Goal: Task Accomplishment & Management: Manage account settings

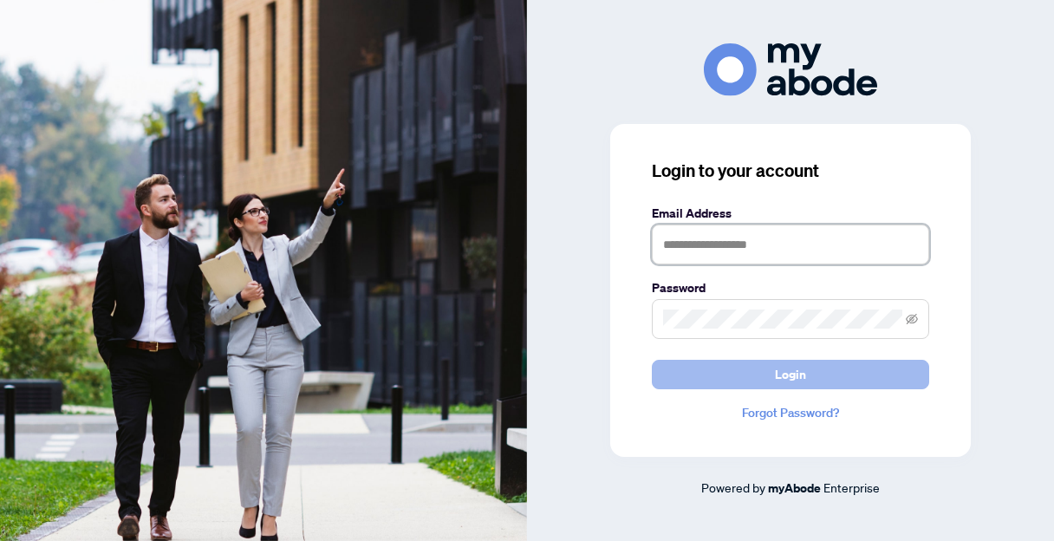
type input "**********"
click at [777, 370] on span "Login" at bounding box center [790, 375] width 31 height 28
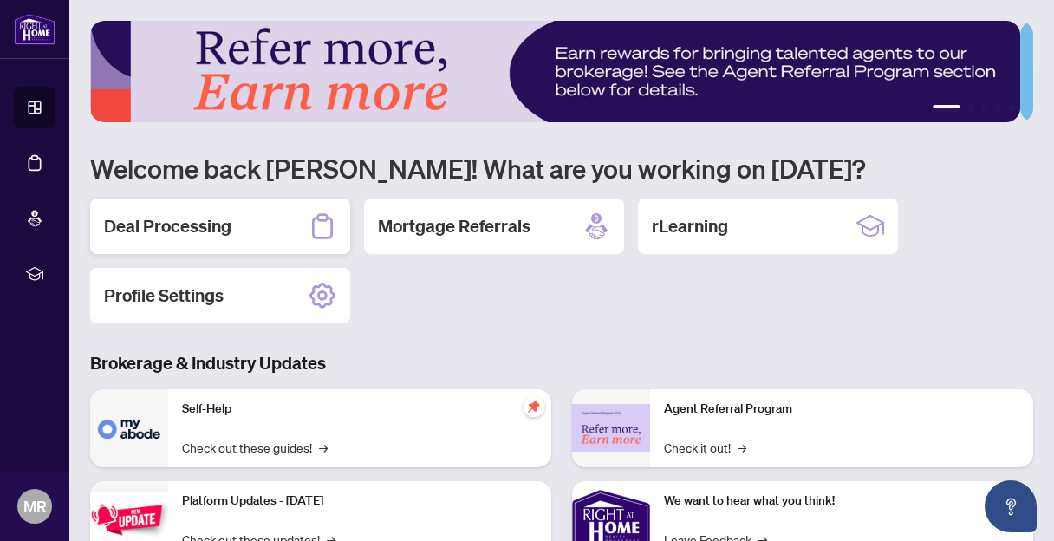
click at [202, 224] on h2 "Deal Processing" at bounding box center [167, 226] width 127 height 24
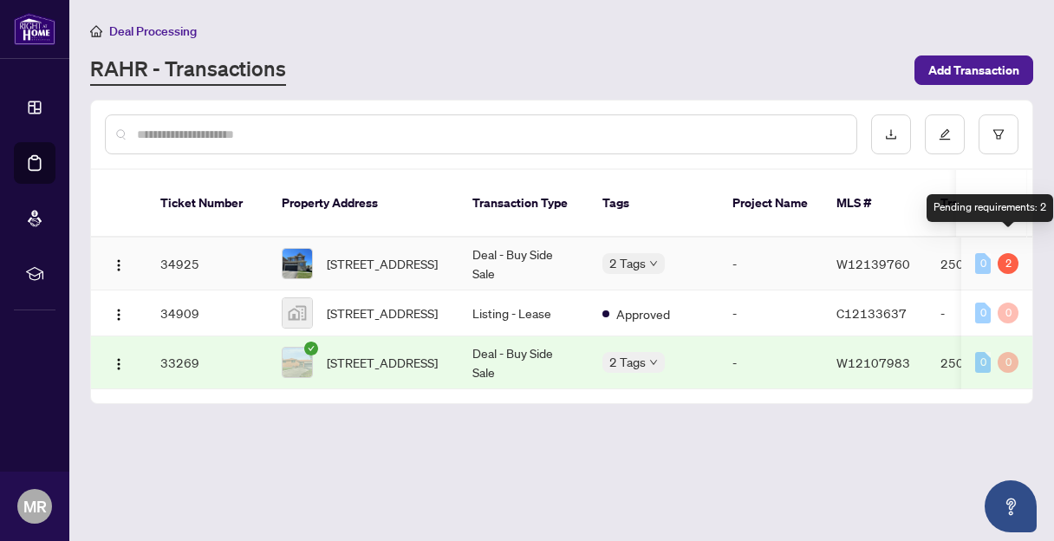
click at [1007, 253] on div "2" at bounding box center [1008, 263] width 21 height 21
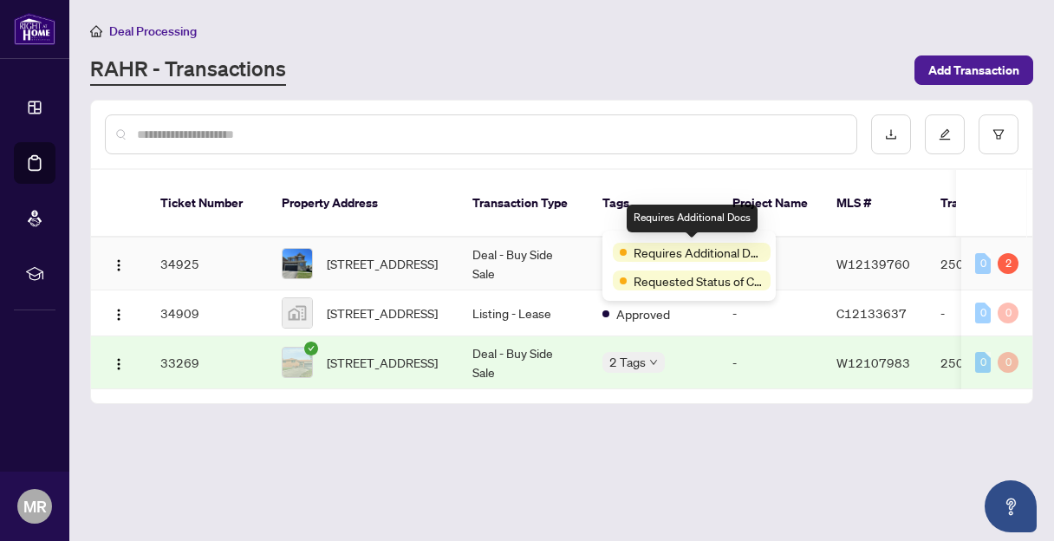
click at [696, 260] on span "Requires Additional Docs" at bounding box center [699, 252] width 130 height 19
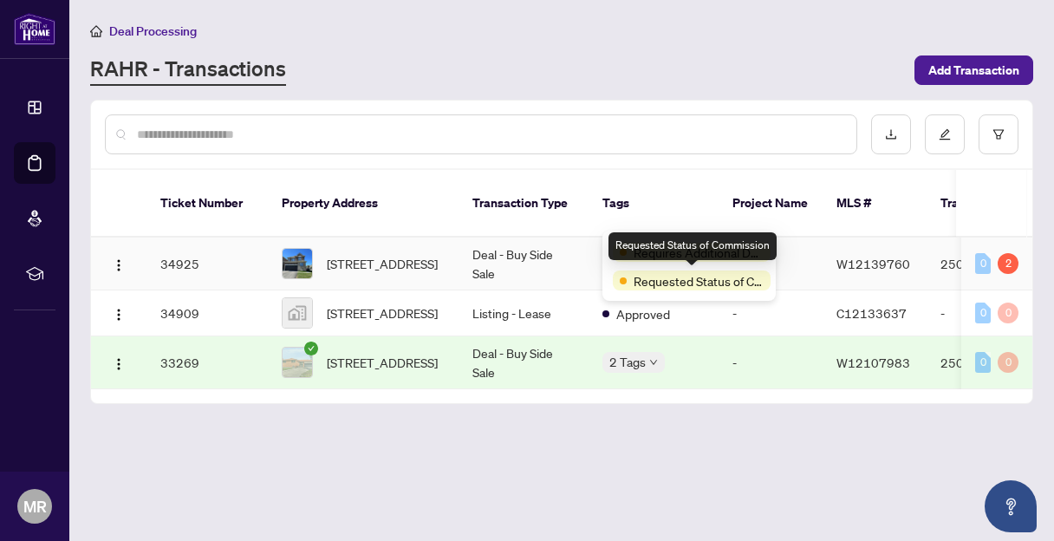
click at [700, 282] on span "Requested Status of Commission" at bounding box center [699, 280] width 130 height 19
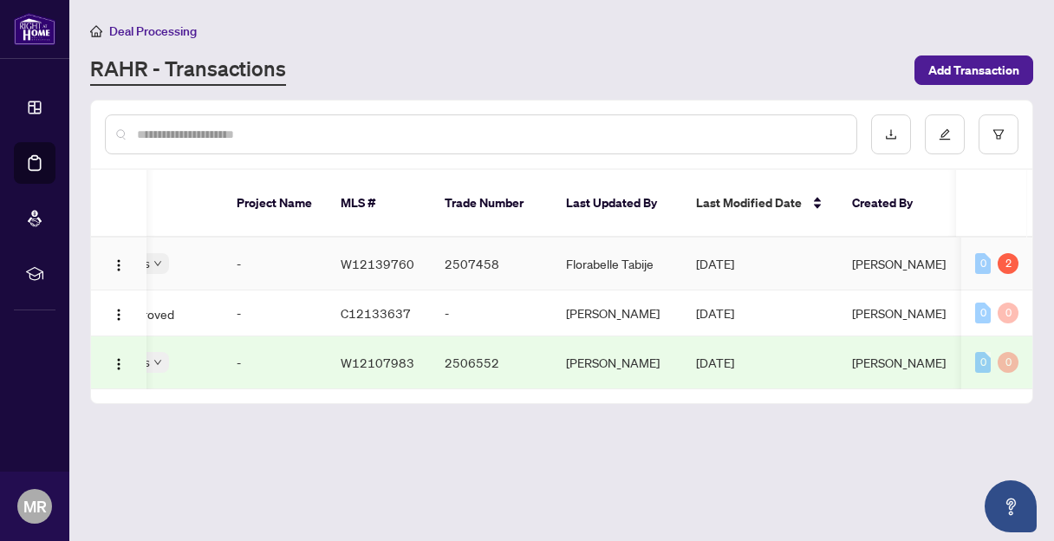
scroll to position [0, 597]
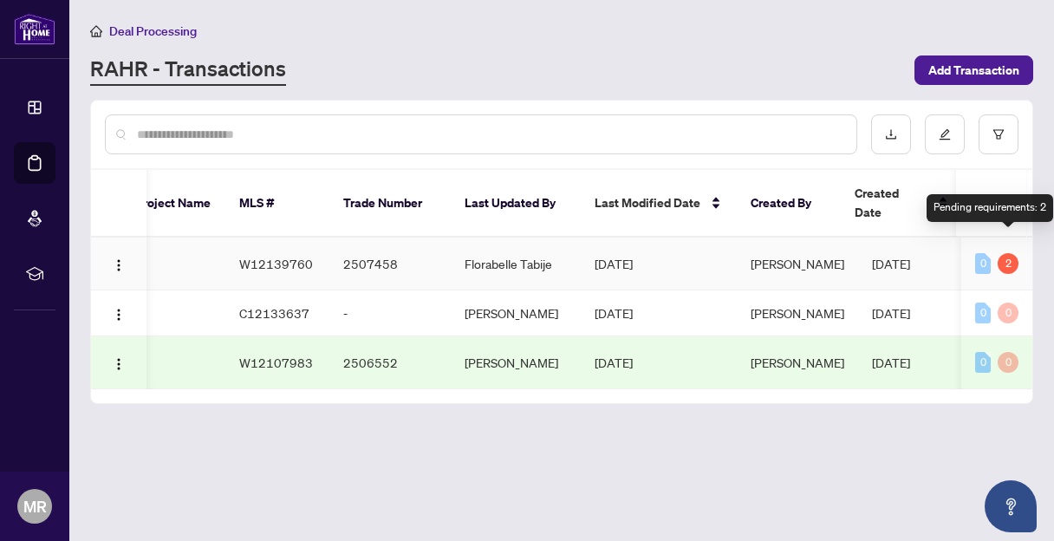
click at [1008, 253] on div "2" at bounding box center [1008, 263] width 21 height 21
click at [1005, 206] on div "Pending requirements: 2" at bounding box center [990, 208] width 127 height 28
click at [1006, 253] on div "2" at bounding box center [1008, 263] width 21 height 21
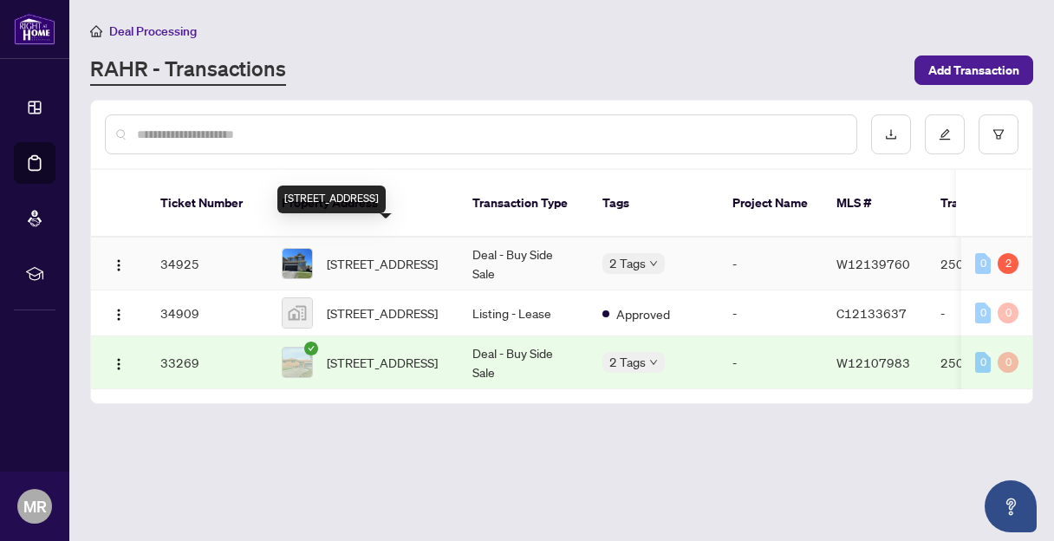
click at [368, 254] on span "[STREET_ADDRESS]" at bounding box center [382, 263] width 111 height 19
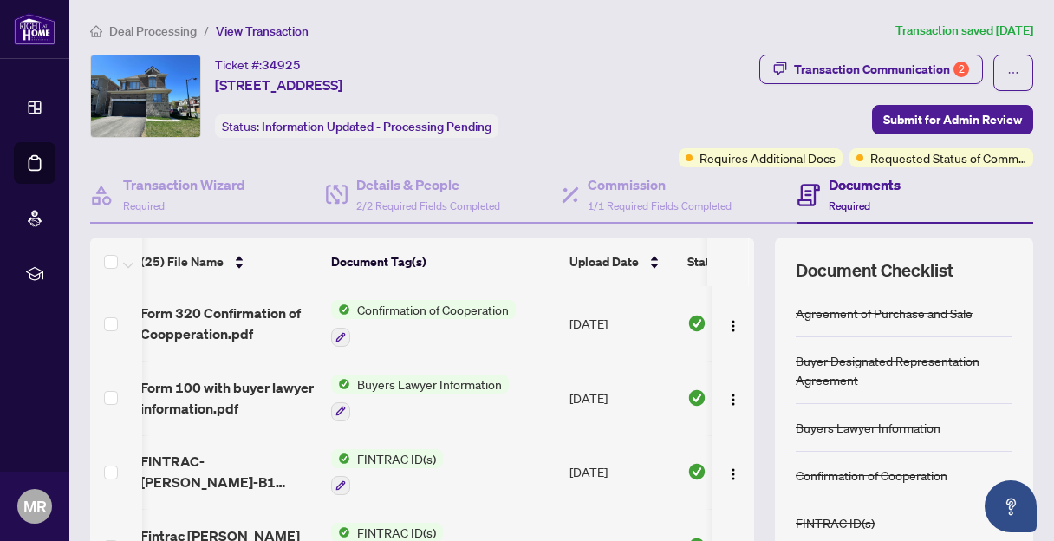
click at [831, 181] on h4 "Documents" at bounding box center [865, 184] width 72 height 21
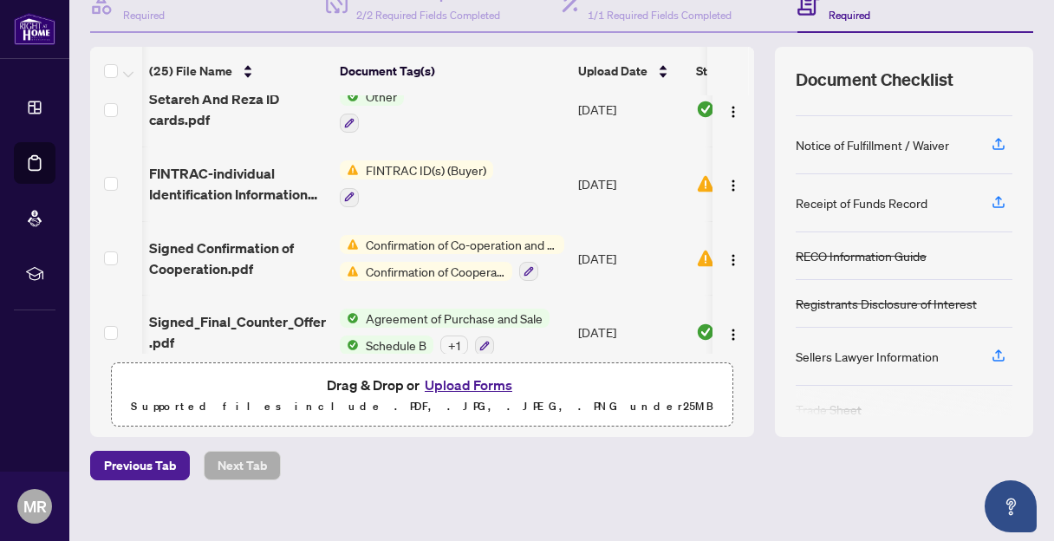
scroll to position [209, 0]
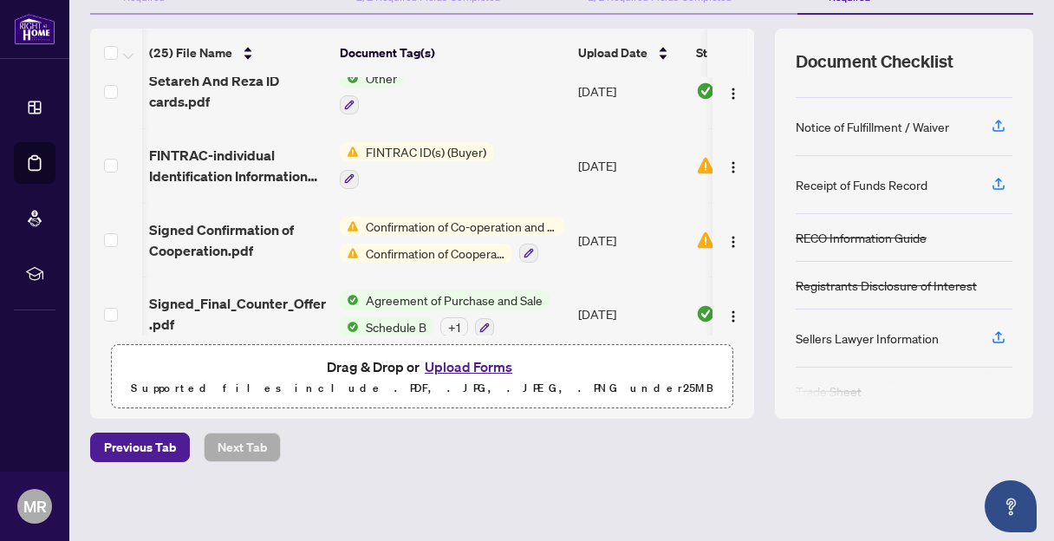
click at [460, 362] on button "Upload Forms" at bounding box center [469, 366] width 98 height 23
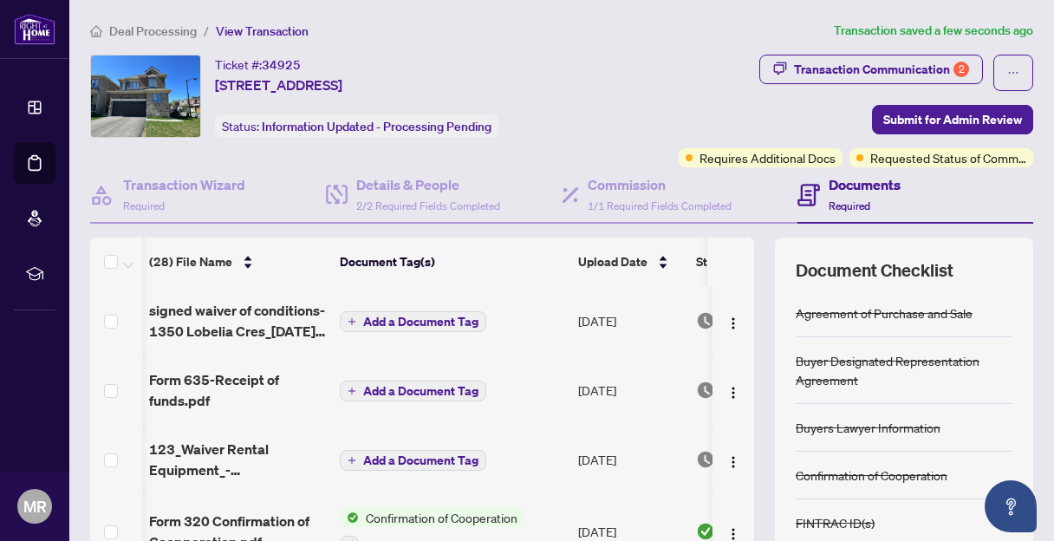
scroll to position [0, 35]
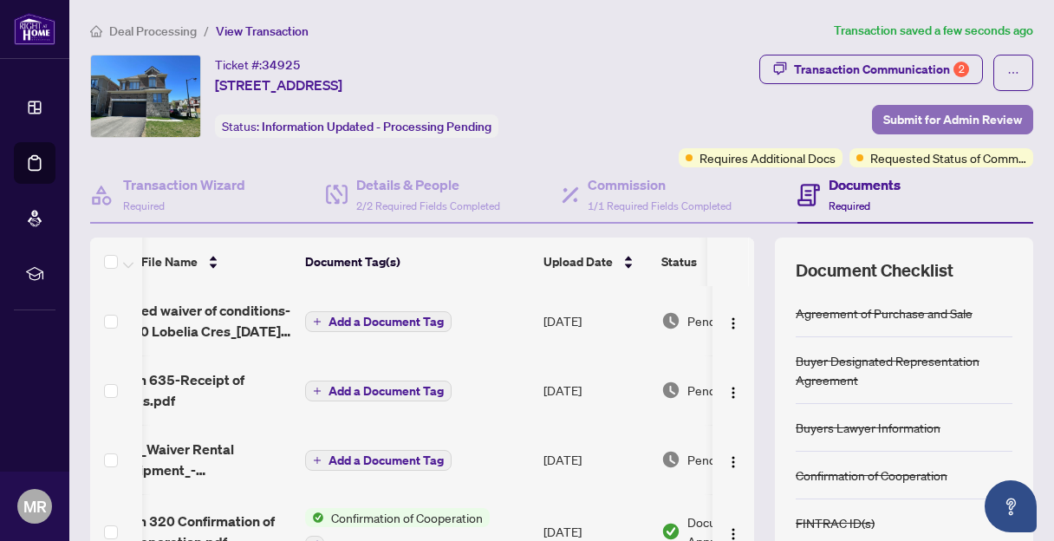
click at [898, 111] on span "Submit for Admin Review" at bounding box center [953, 120] width 139 height 28
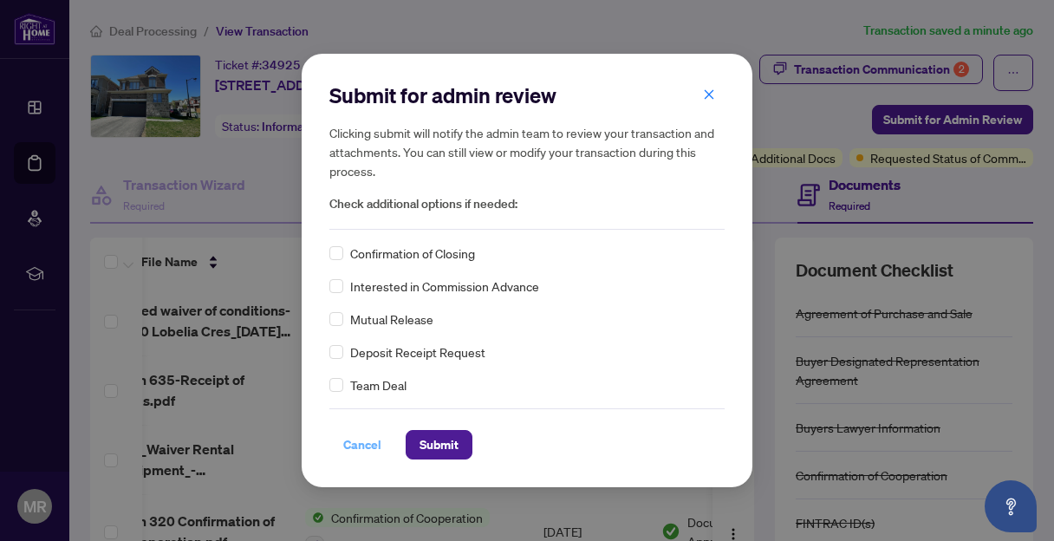
click at [360, 440] on span "Cancel" at bounding box center [362, 445] width 38 height 28
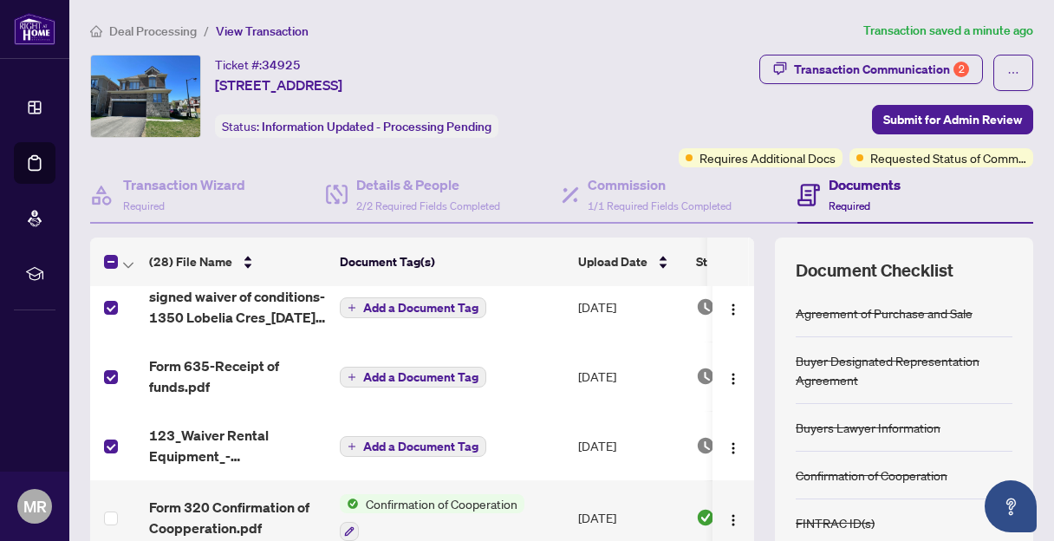
scroll to position [0, 0]
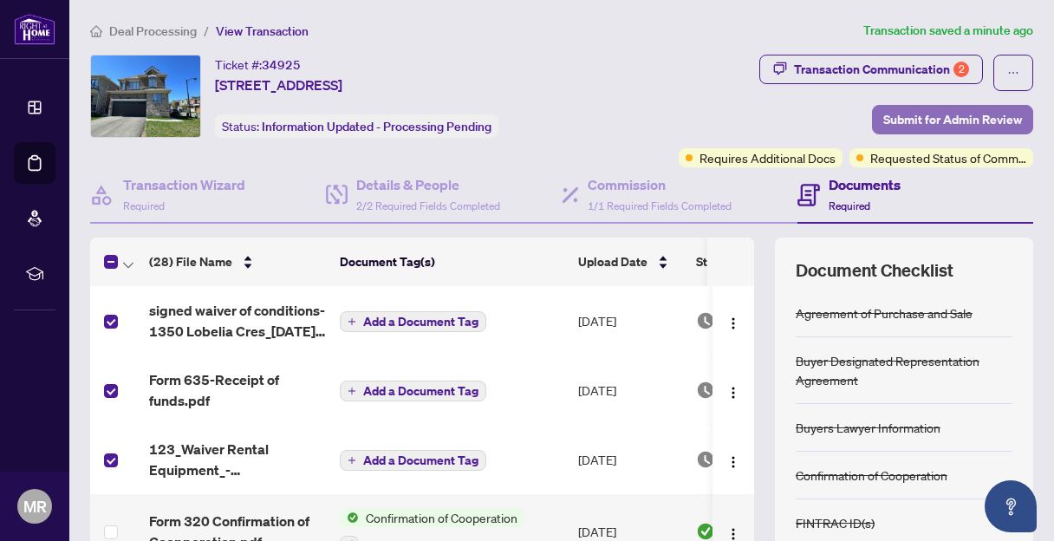
click at [943, 117] on span "Submit for Admin Review" at bounding box center [953, 120] width 139 height 28
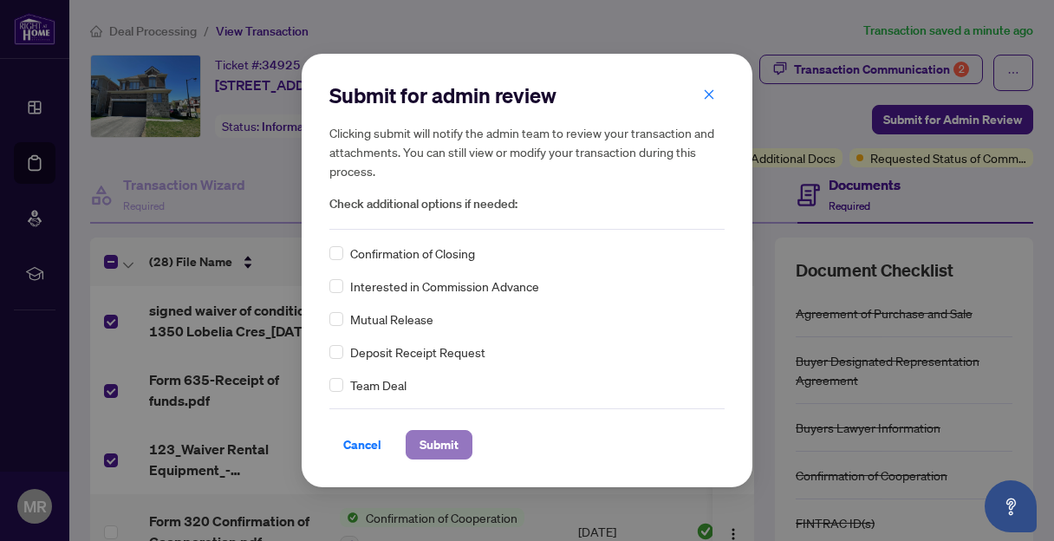
click at [449, 435] on span "Submit" at bounding box center [439, 445] width 39 height 28
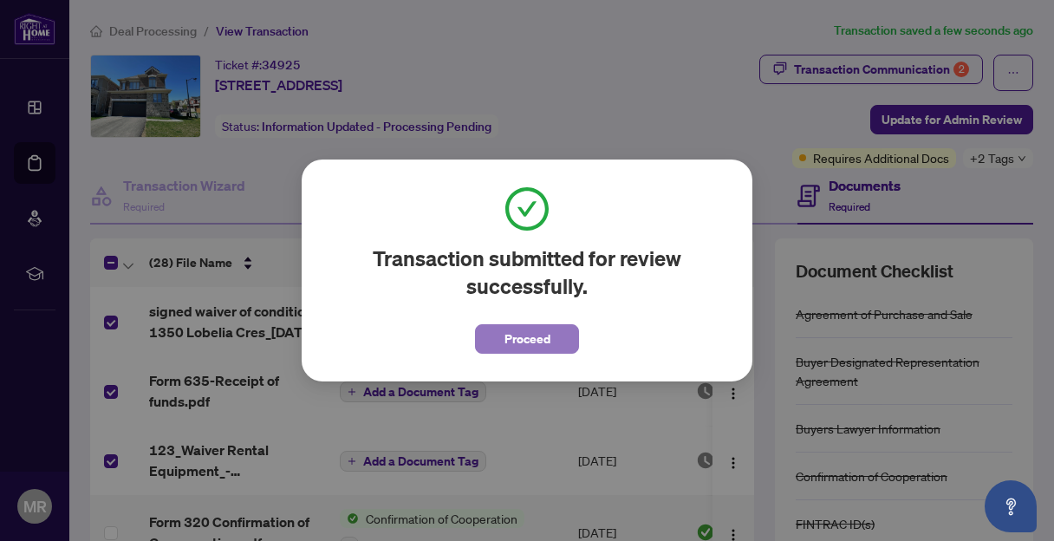
click at [533, 334] on span "Proceed" at bounding box center [528, 339] width 46 height 28
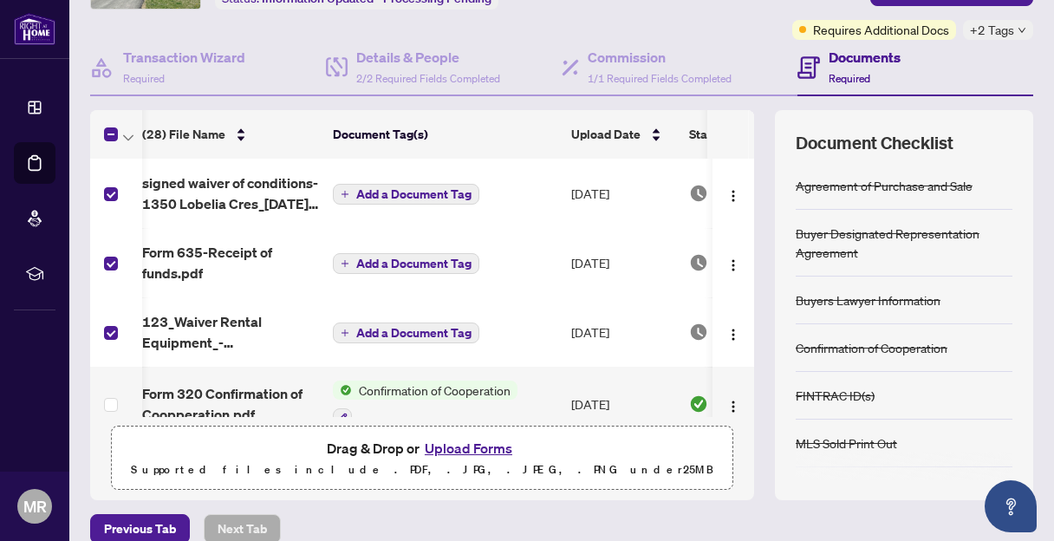
scroll to position [130, 0]
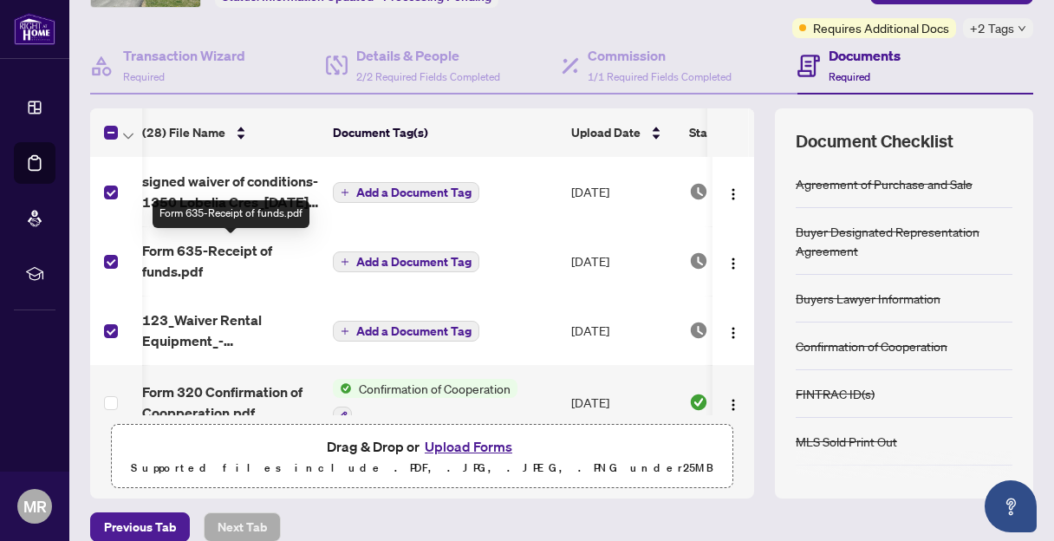
click at [201, 254] on span "Form 635-Receipt of funds.pdf" at bounding box center [230, 261] width 177 height 42
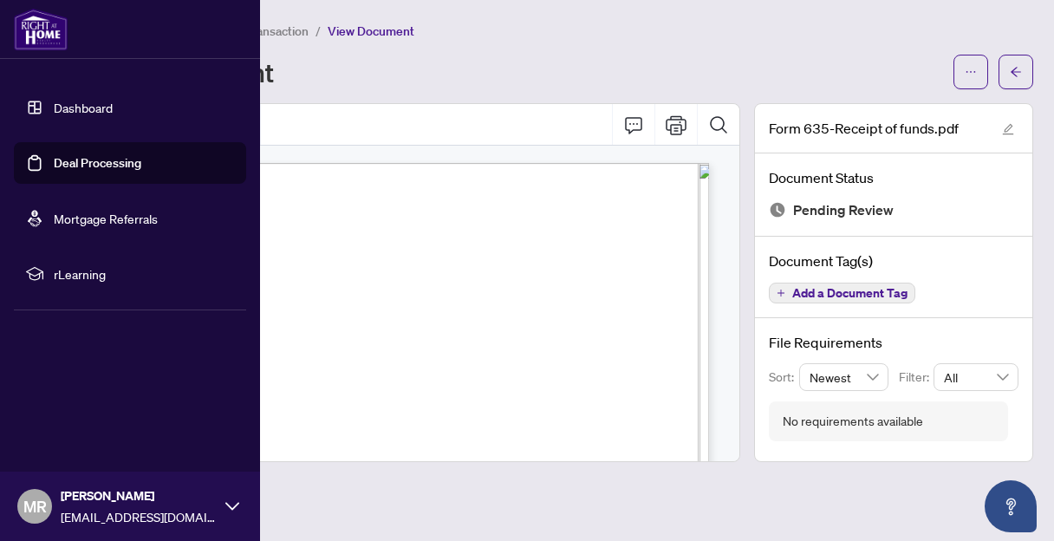
click at [74, 159] on link "Deal Processing" at bounding box center [98, 163] width 88 height 16
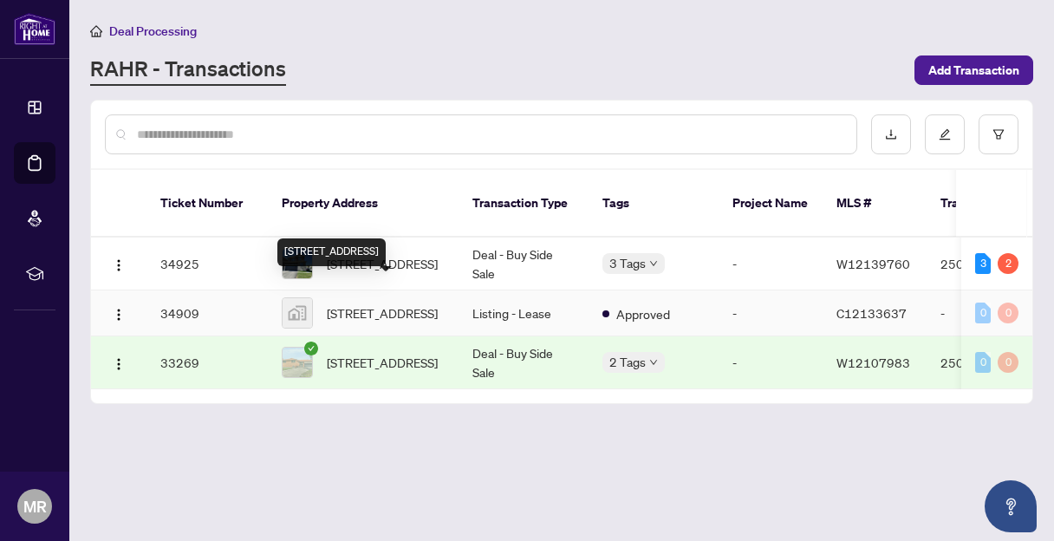
click at [377, 303] on span "[STREET_ADDRESS]" at bounding box center [382, 312] width 111 height 19
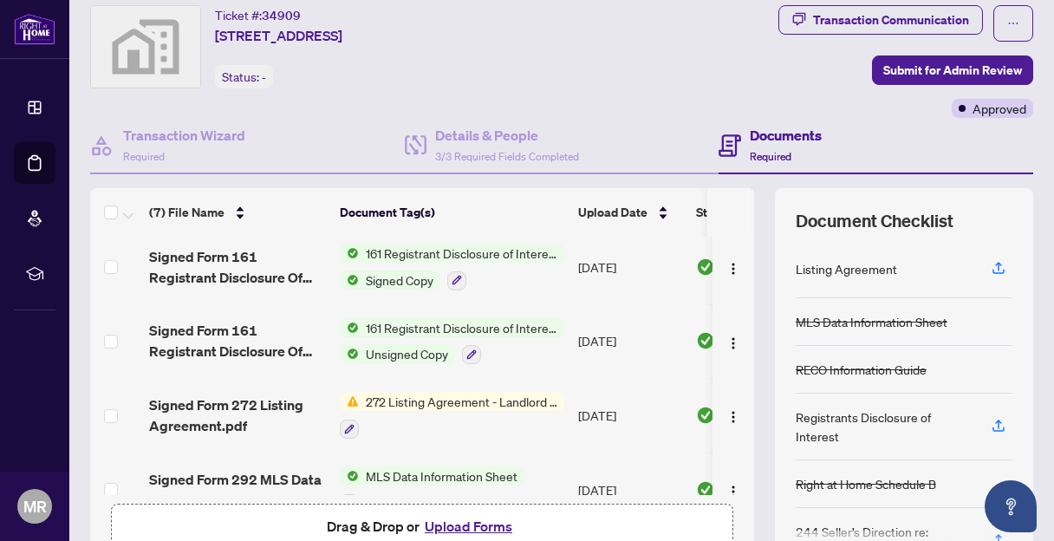
scroll to position [18, 0]
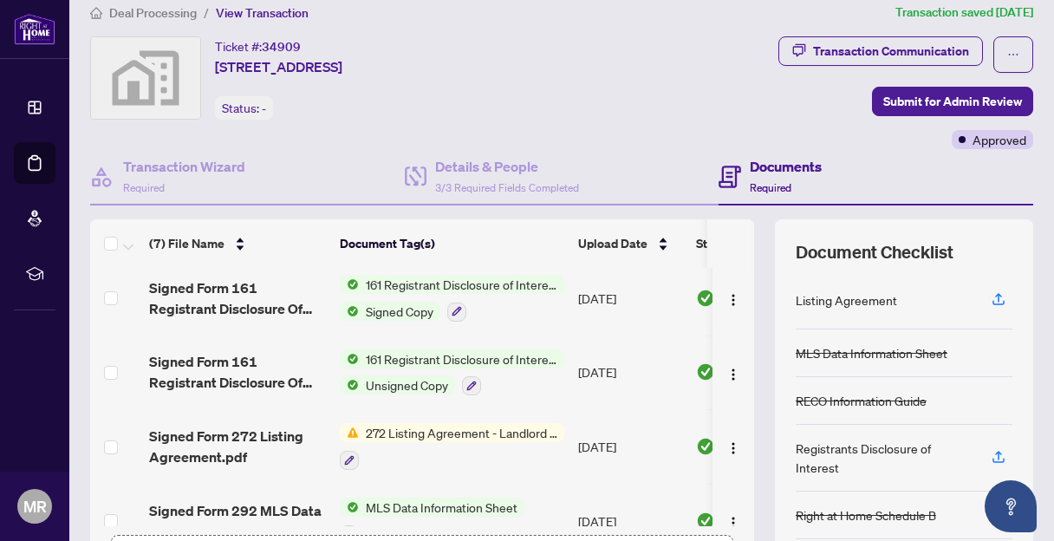
click at [426, 429] on span "272 Listing Agreement - Landlord Designated Representation Agreement Authority …" at bounding box center [461, 432] width 205 height 19
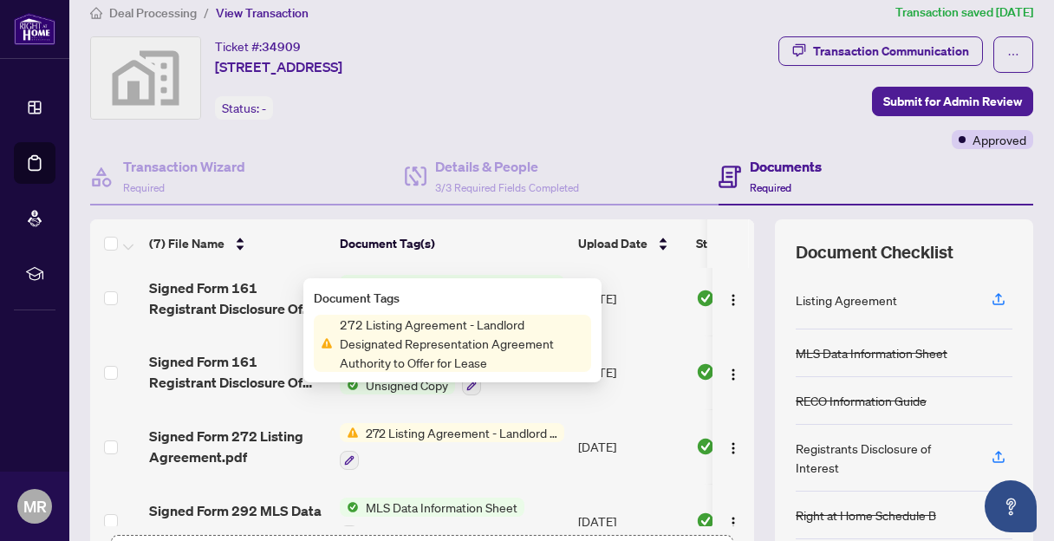
scroll to position [124, 0]
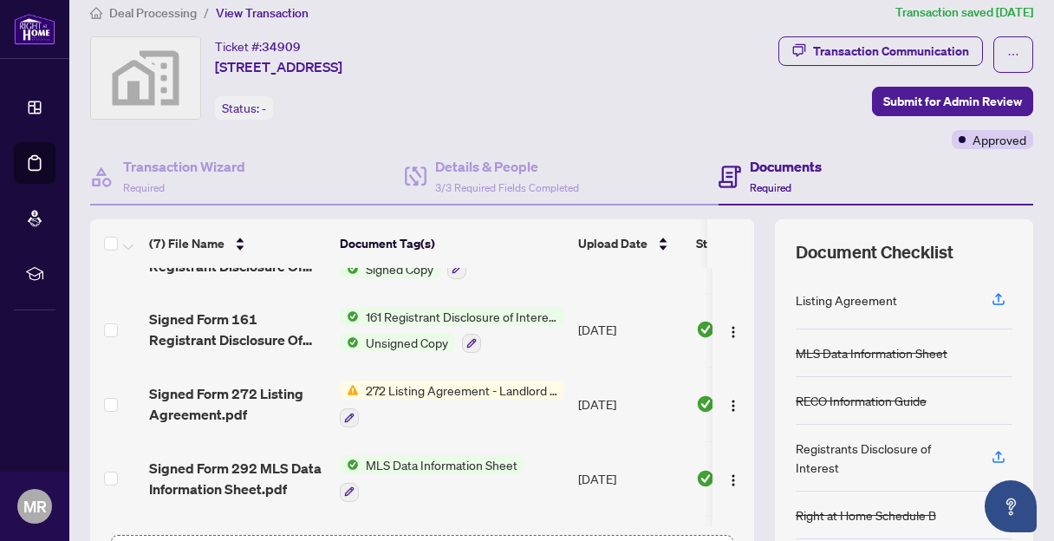
click at [720, 246] on th at bounding box center [728, 243] width 42 height 49
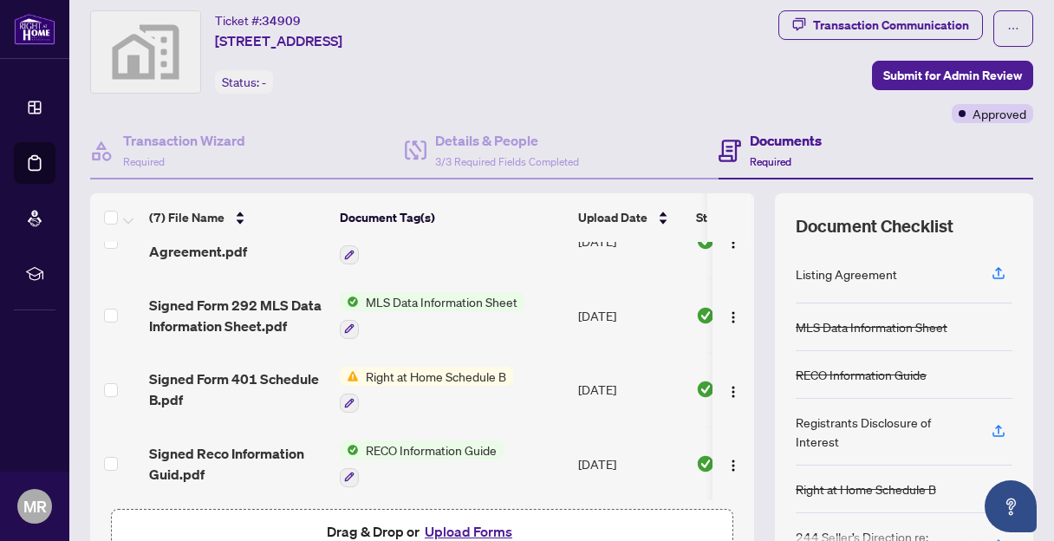
scroll to position [209, 0]
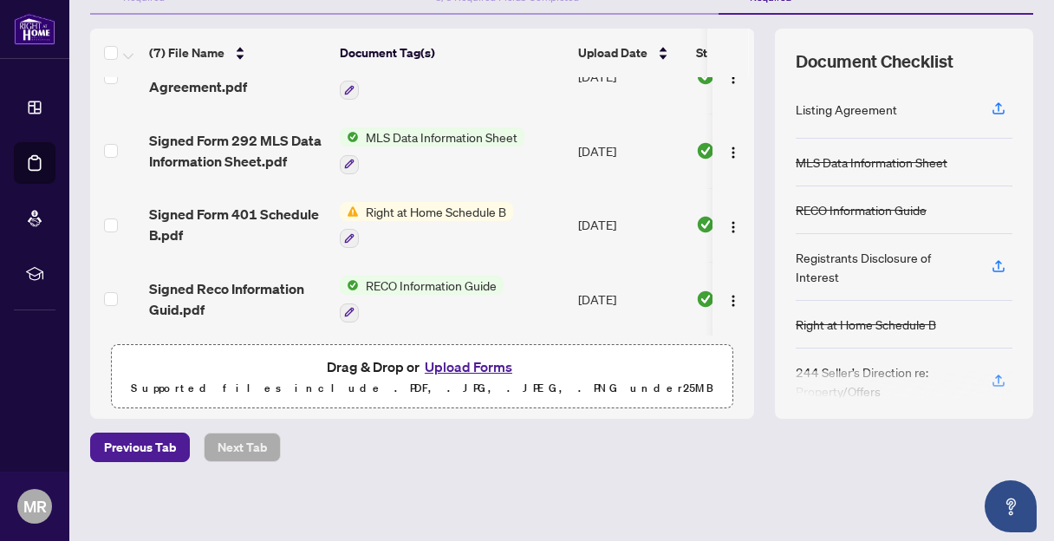
click at [464, 364] on button "Upload Forms" at bounding box center [469, 366] width 98 height 23
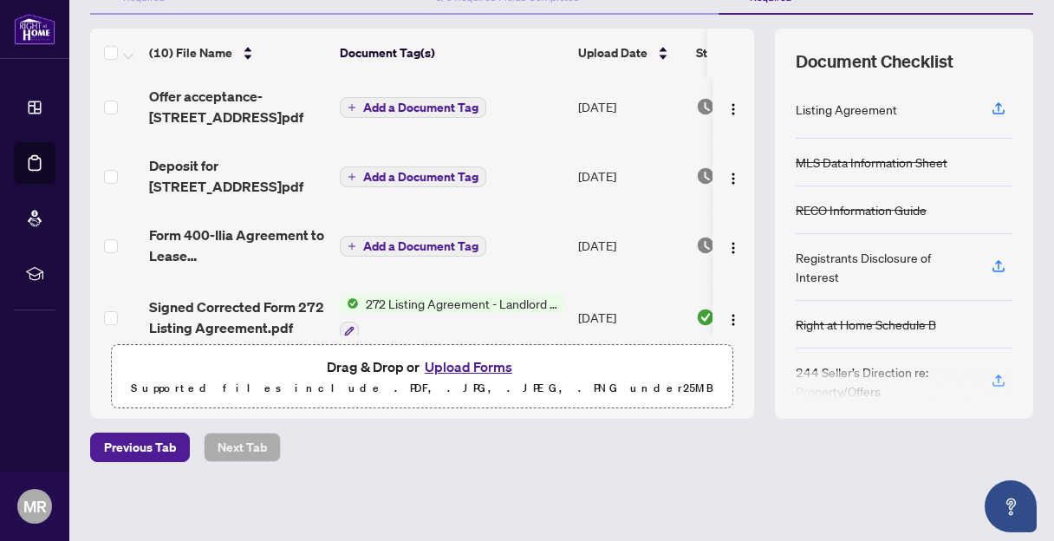
scroll to position [0, 0]
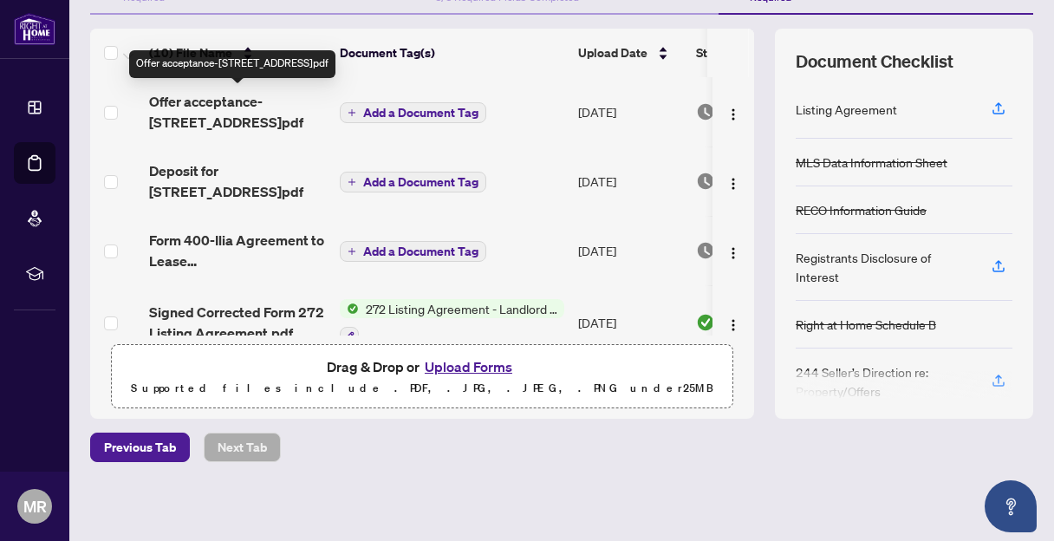
click at [215, 101] on span "Offer acceptance-[STREET_ADDRESS]pdf" at bounding box center [237, 112] width 177 height 42
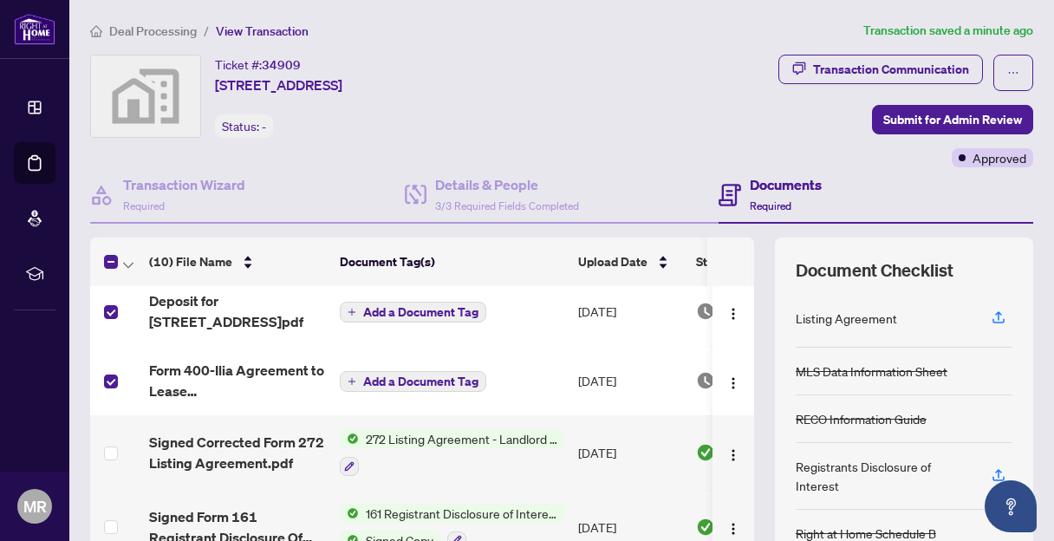
scroll to position [82, 0]
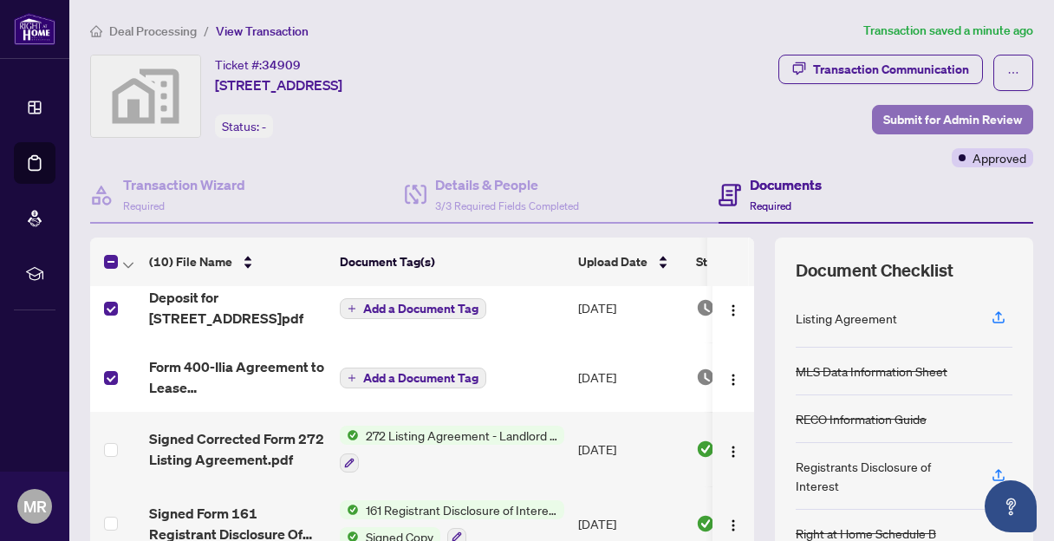
click at [890, 114] on span "Submit for Admin Review" at bounding box center [953, 120] width 139 height 28
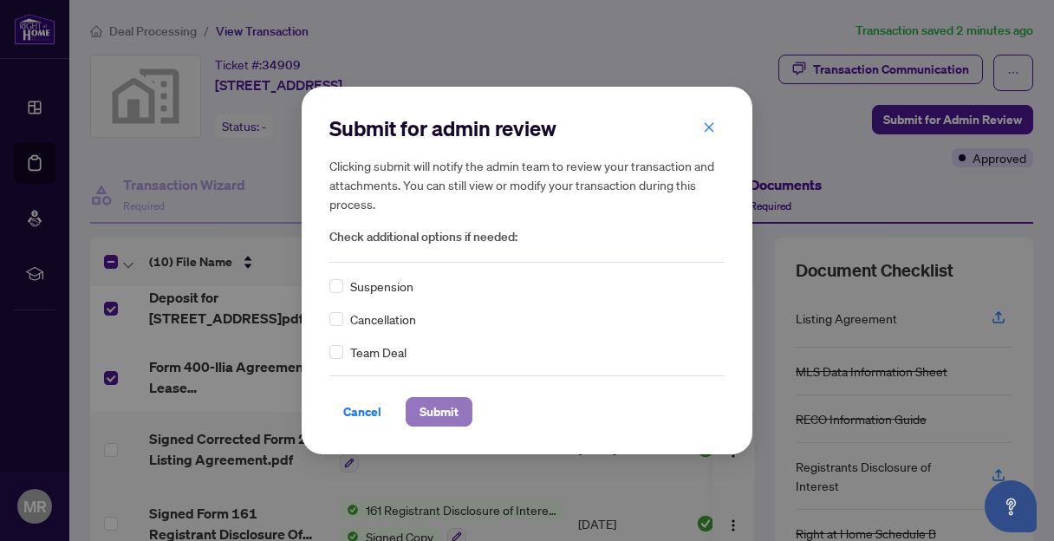
click at [449, 410] on span "Submit" at bounding box center [439, 412] width 39 height 28
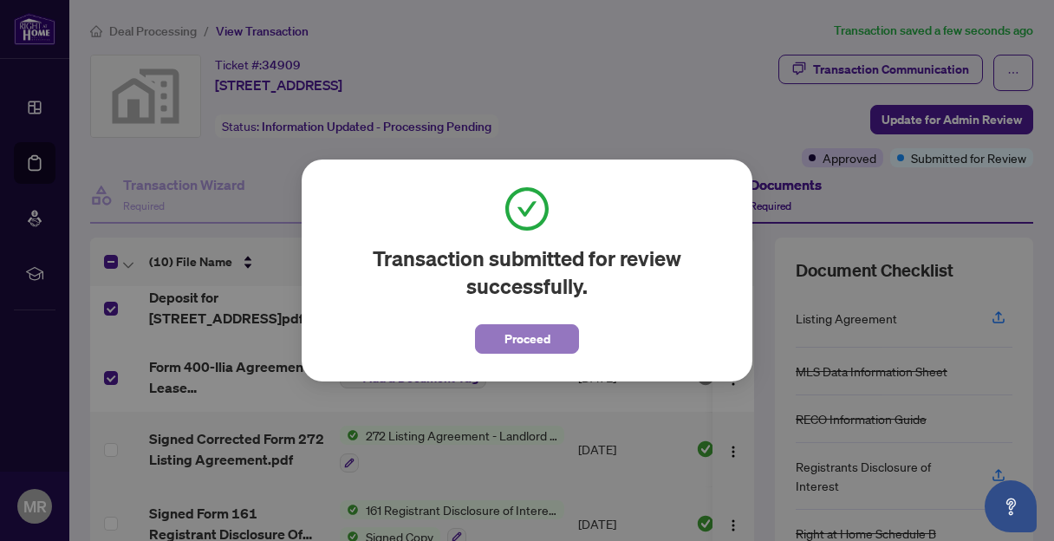
click at [531, 337] on span "Proceed" at bounding box center [528, 339] width 46 height 28
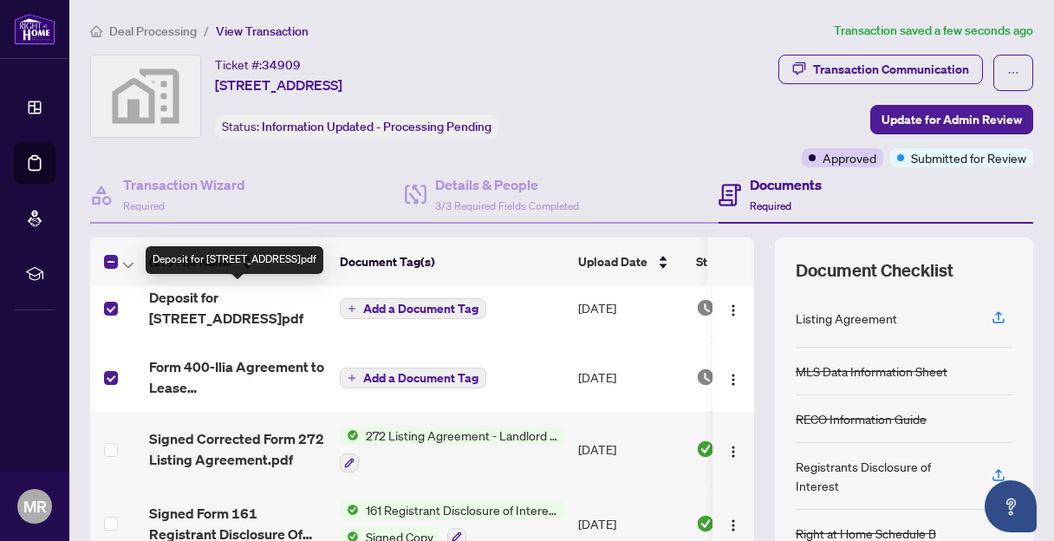
click at [247, 299] on span "Deposit for [STREET_ADDRESS]pdf" at bounding box center [237, 308] width 177 height 42
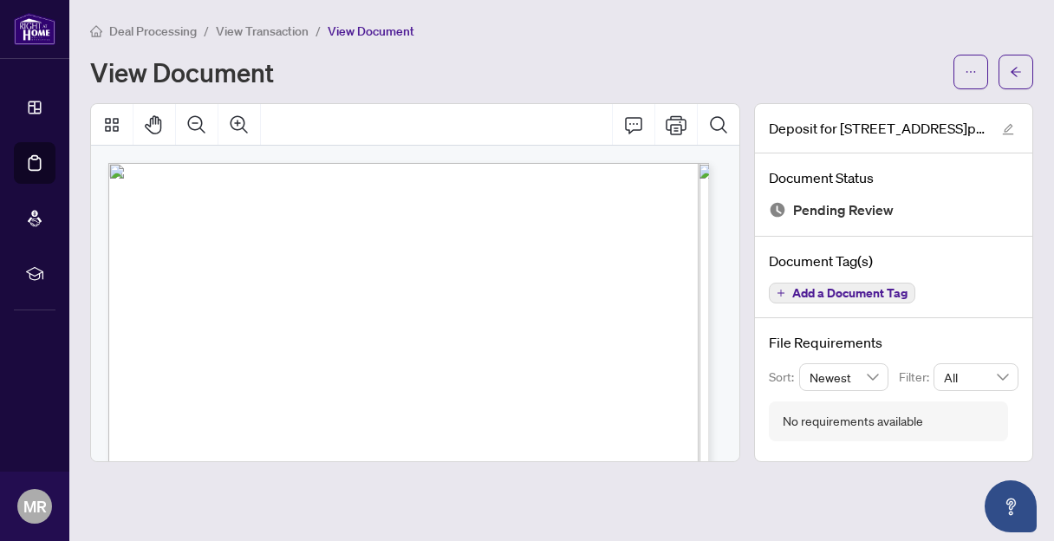
click at [787, 55] on div "View Document" at bounding box center [561, 72] width 943 height 35
click at [538, 9] on main "Deal Processing / View Transaction / View Document View Document Deposit for [S…" at bounding box center [561, 270] width 985 height 541
click at [545, 36] on div "Deal Processing / View Transaction / View Document" at bounding box center [561, 31] width 943 height 20
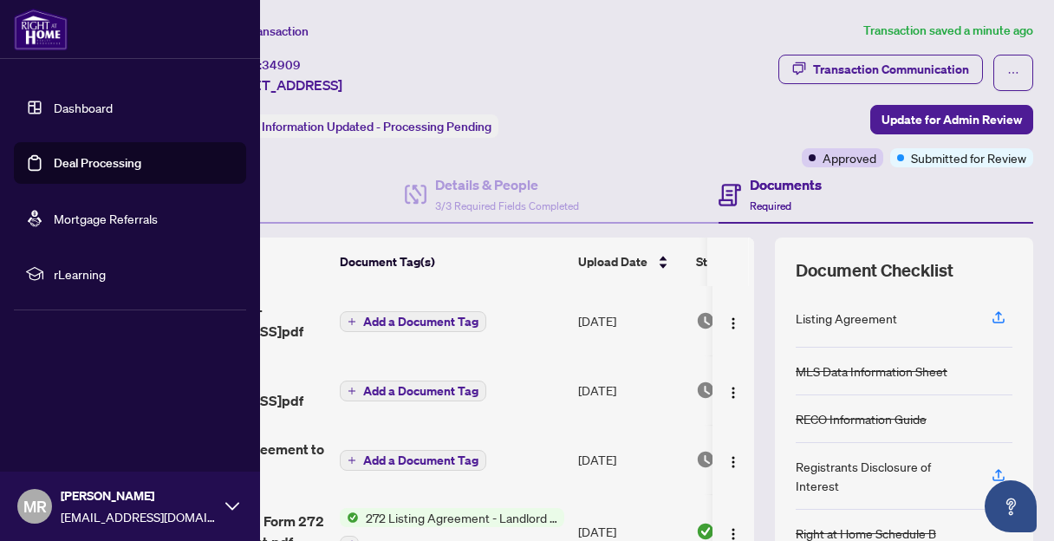
click at [54, 109] on link "Dashboard" at bounding box center [83, 108] width 59 height 16
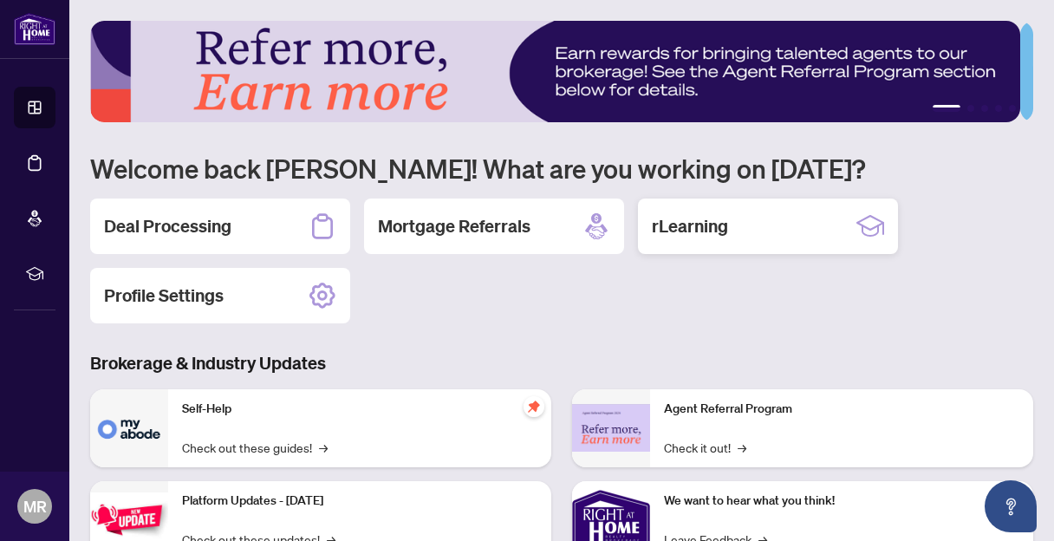
click at [697, 218] on h2 "rLearning" at bounding box center [690, 226] width 76 height 24
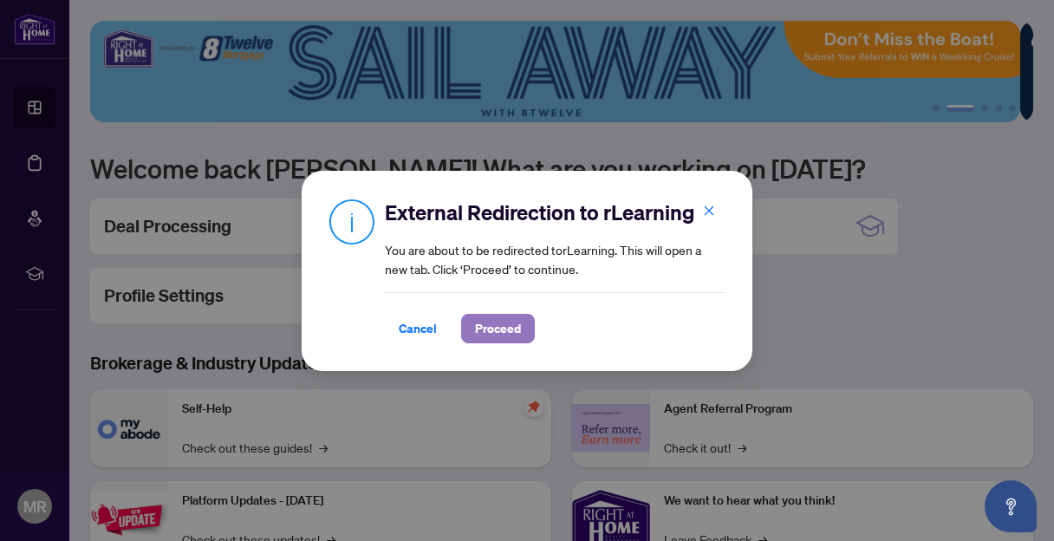
click at [509, 320] on span "Proceed" at bounding box center [498, 329] width 46 height 28
